Goal: Task Accomplishment & Management: Complete application form

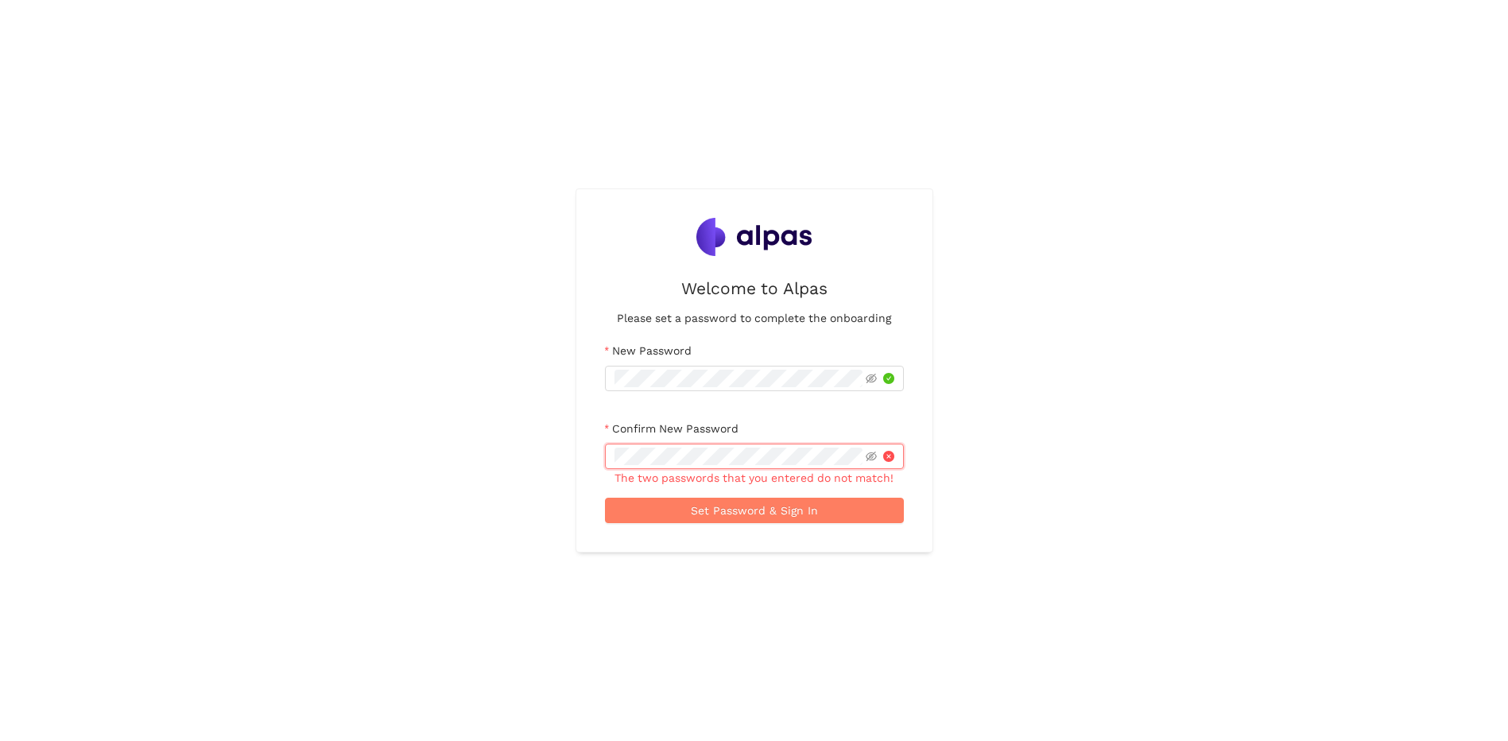
click at [530, 458] on div "Welcome to Alpas Please set a password to complete the onboarding New Password …" at bounding box center [754, 370] width 1508 height 741
click at [870, 460] on icon "eye-invisible" at bounding box center [871, 457] width 11 height 10
click at [873, 384] on icon "eye-invisible" at bounding box center [871, 378] width 11 height 11
click at [736, 515] on span "Set Password & Sign In" at bounding box center [754, 510] width 127 height 17
click at [565, 382] on div "Welcome to Alpas Please set a password to complete the onboarding New Password …" at bounding box center [754, 370] width 1508 height 741
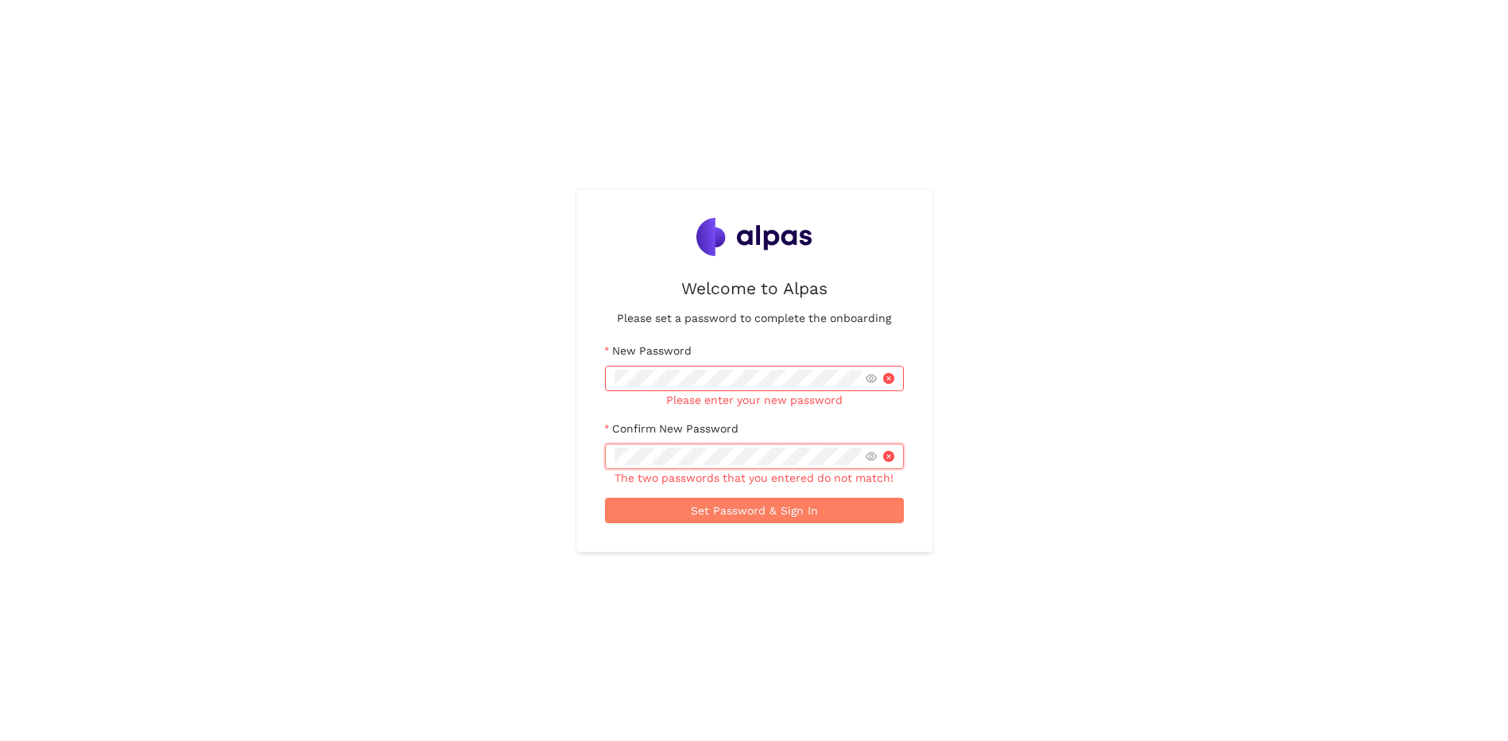
click at [374, 458] on div "Welcome to Alpas Please set a password to complete the onboarding New Password …" at bounding box center [754, 370] width 1508 height 741
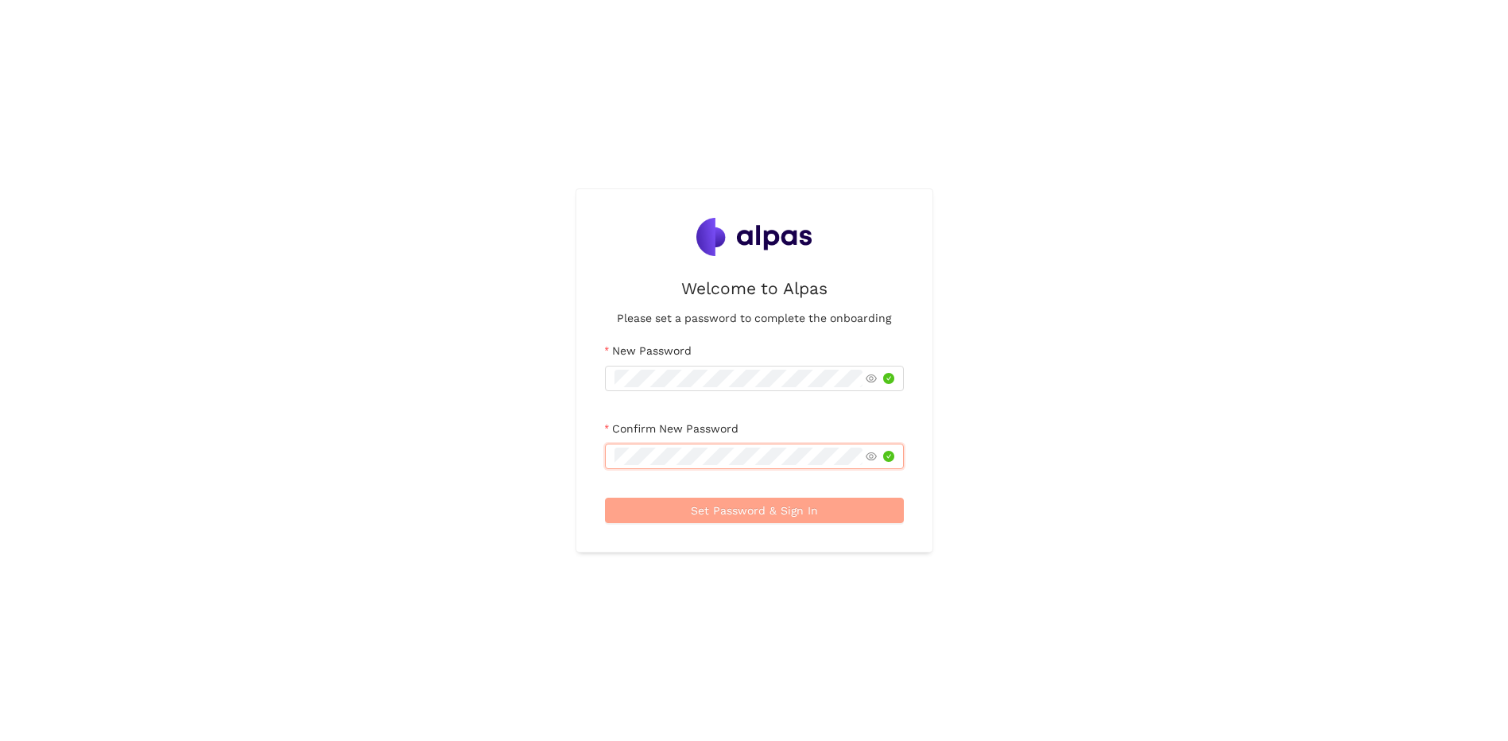
click at [730, 507] on span "Set Password & Sign In" at bounding box center [754, 510] width 127 height 17
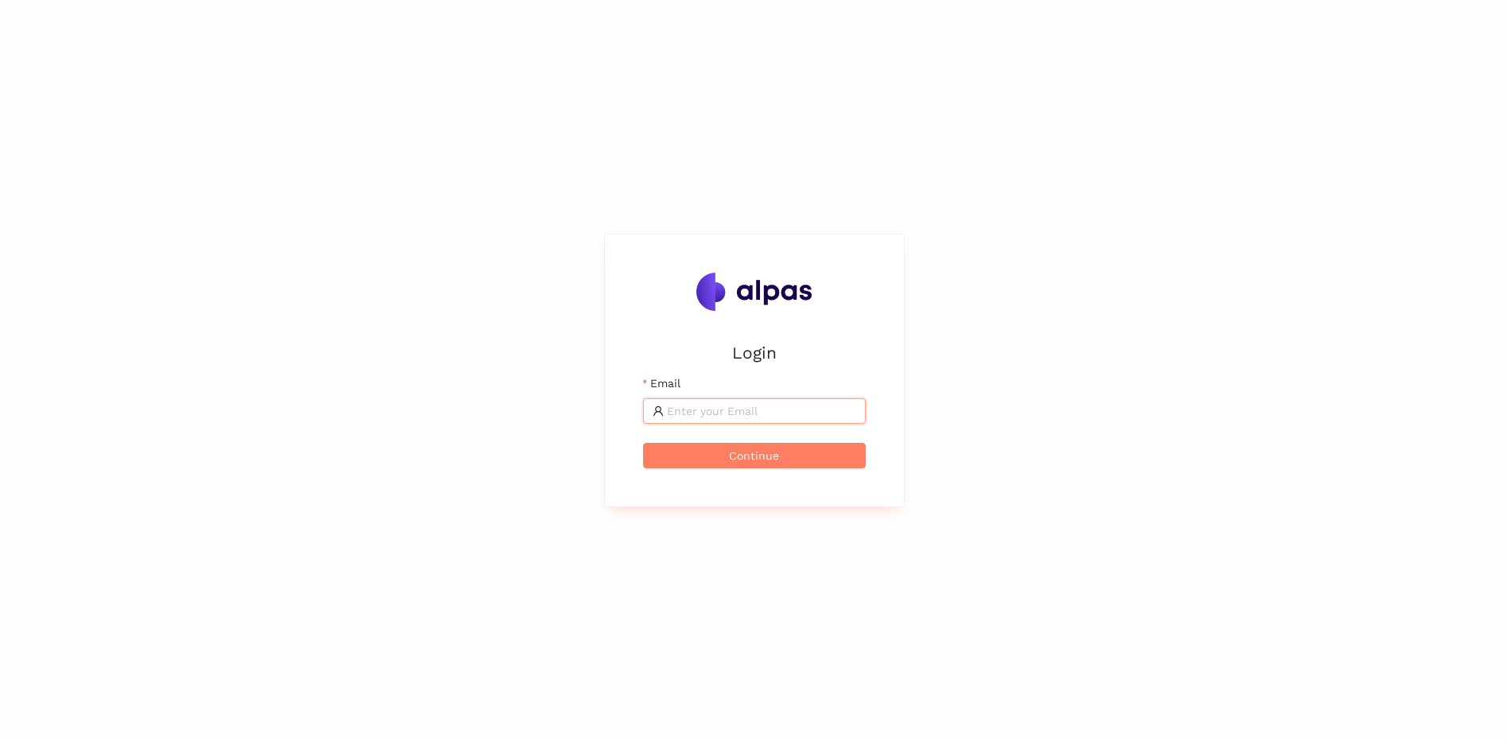
click at [739, 417] on input "Email" at bounding box center [761, 410] width 189 height 17
type input "[EMAIL_ADDRESS][PERSON_NAME][DOMAIN_NAME]"
click at [759, 458] on span "Continue" at bounding box center [754, 455] width 50 height 17
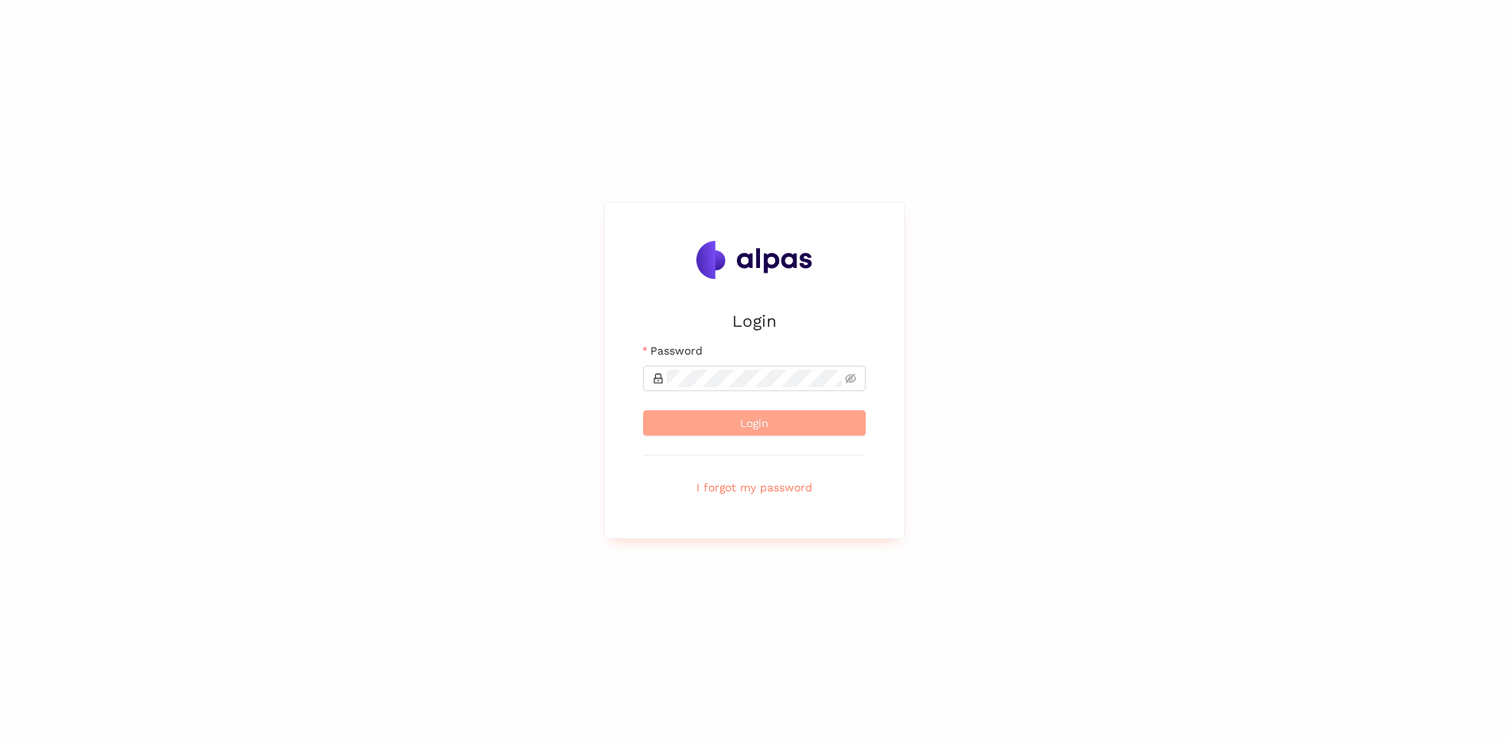
click at [762, 416] on span "Login" at bounding box center [754, 422] width 29 height 17
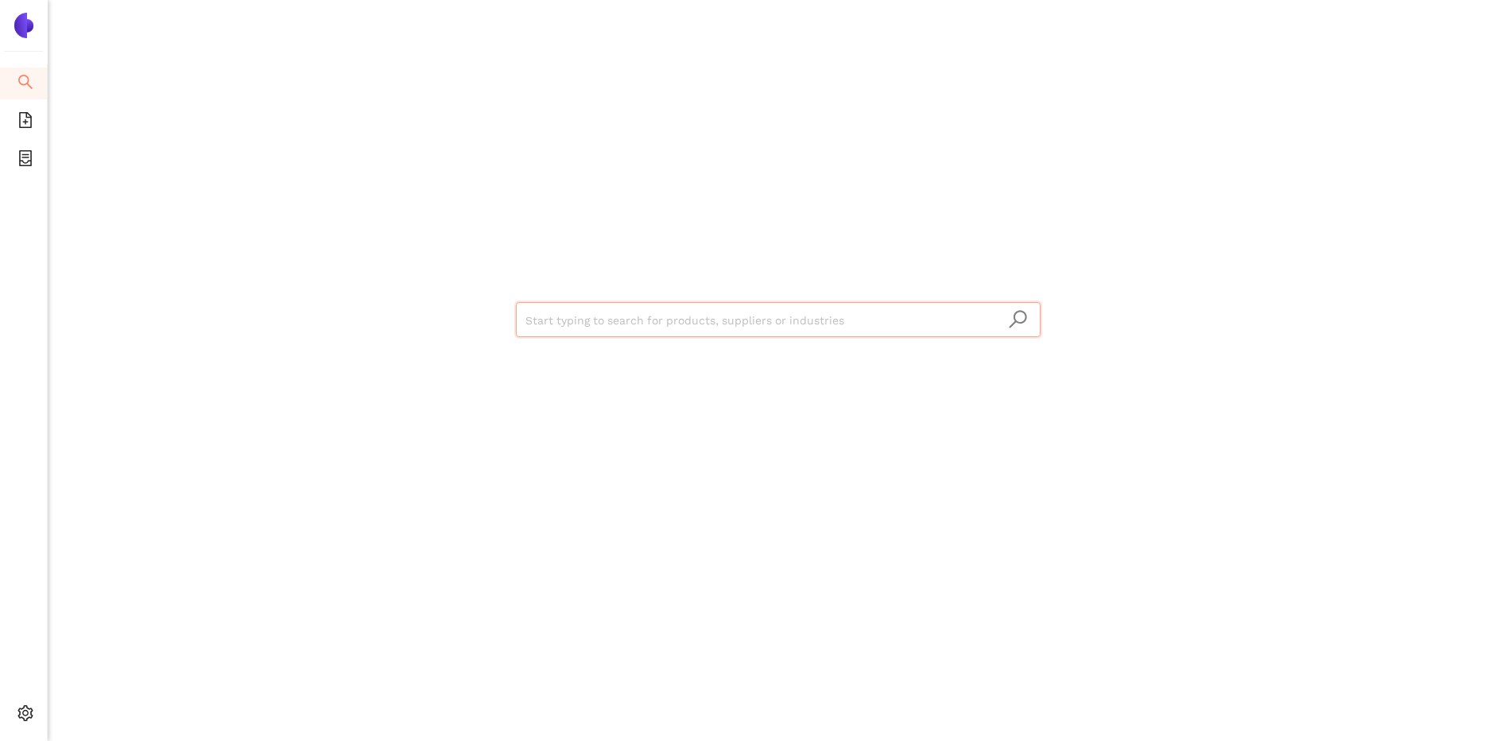
click at [456, 120] on div "Start typing to search for products, suppliers or industries" at bounding box center [778, 318] width 954 height 636
click at [16, 74] on li "Search" at bounding box center [23, 84] width 47 height 32
click at [23, 28] on img at bounding box center [23, 25] width 25 height 25
click at [22, 124] on icon "file-add" at bounding box center [25, 120] width 16 height 16
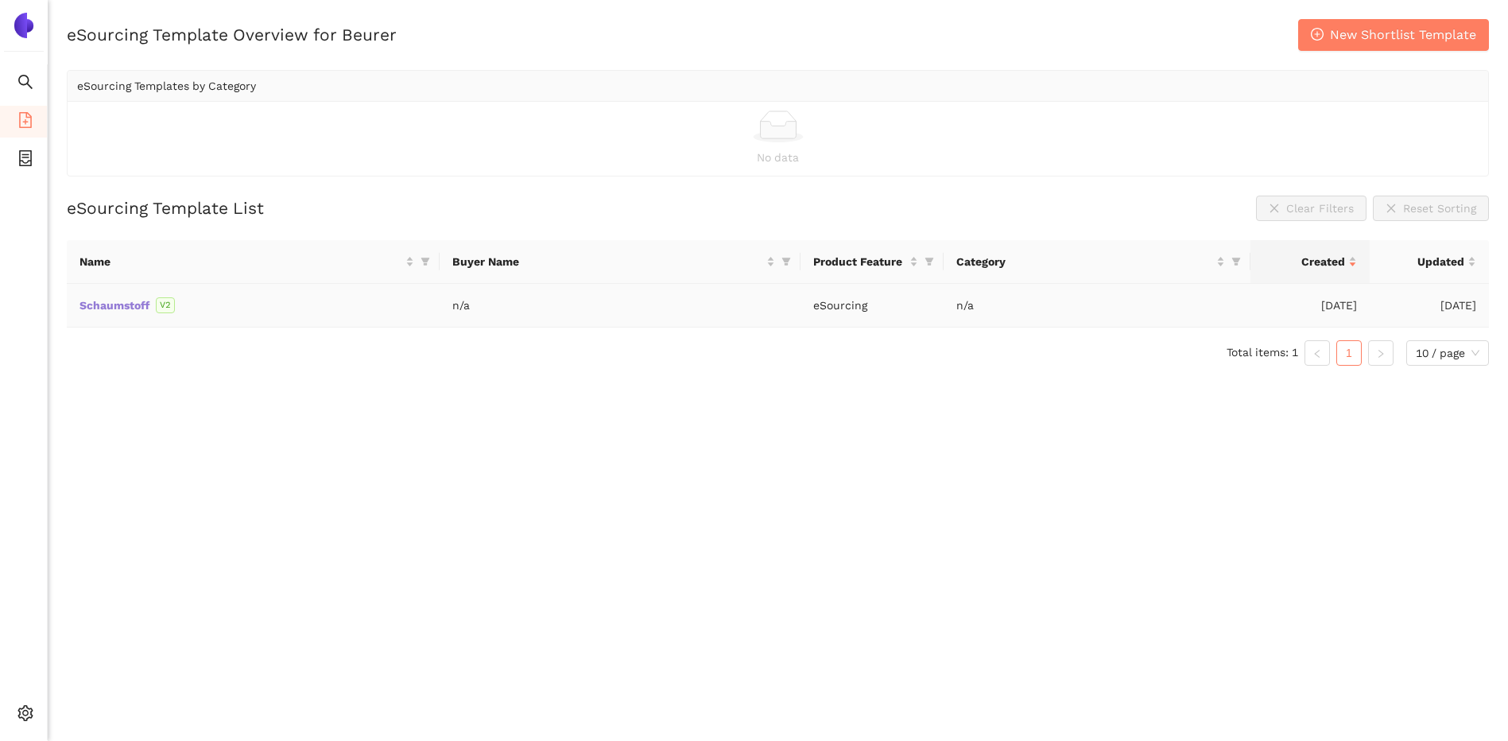
click at [0, 0] on link "Schaumstoff" at bounding box center [0, 0] width 0 height 0
